Goal: Transaction & Acquisition: Purchase product/service

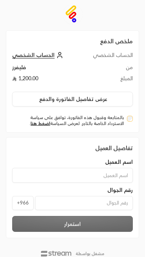
click at [26, 97] on button "عرض تفاصيل الفاتورة والدفع" at bounding box center [72, 99] width 121 height 15
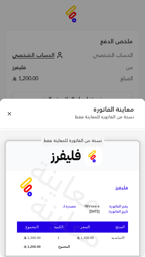
click at [11, 116] on button "Close" at bounding box center [10, 114] width 8 height 8
